Goal: Task Accomplishment & Management: Use online tool/utility

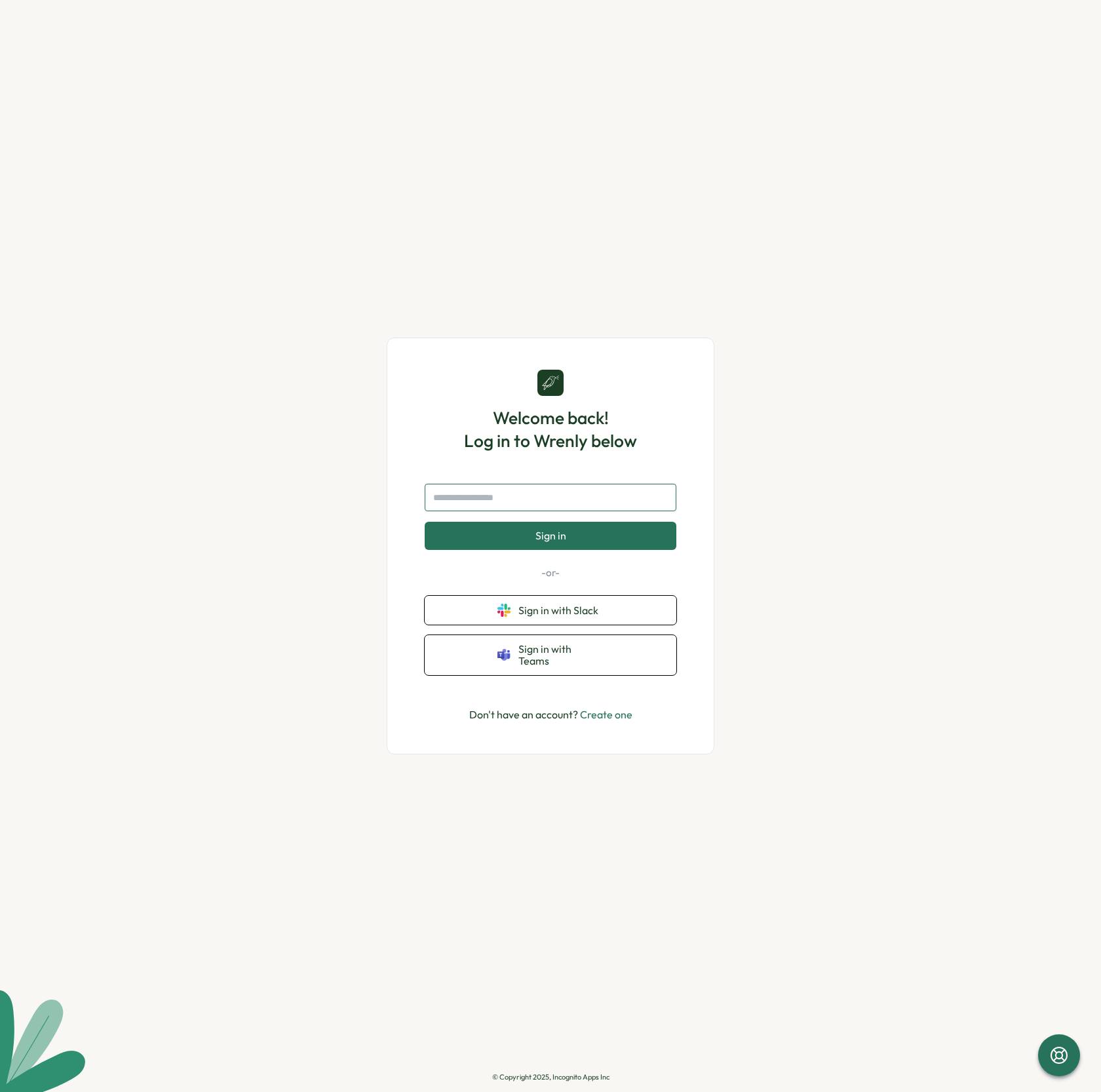
click at [602, 505] on input "text" at bounding box center [550, 498] width 251 height 28
click at [604, 619] on button "Sign in with Slack" at bounding box center [550, 610] width 251 height 29
